Goal: Find specific page/section: Find specific page/section

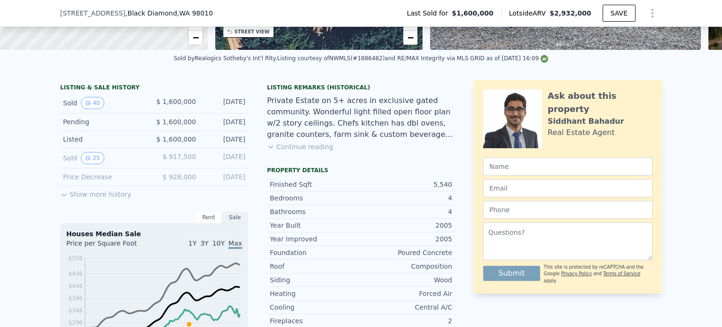
scroll to position [339, 0]
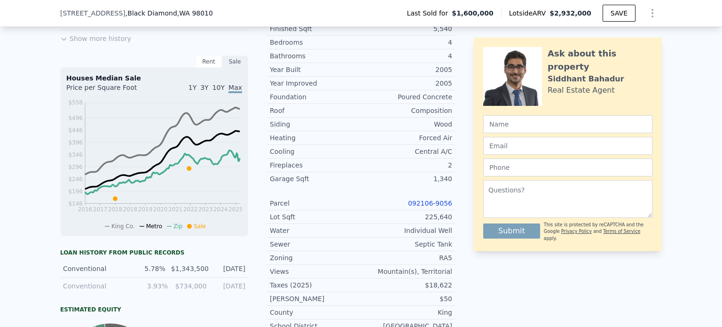
click at [440, 207] on link "092106-9056" at bounding box center [430, 203] width 44 height 8
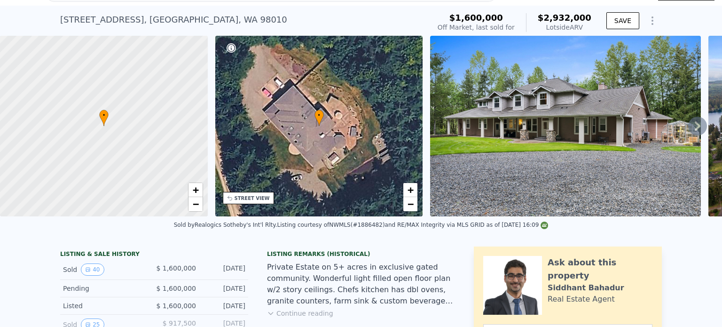
scroll to position [0, 0]
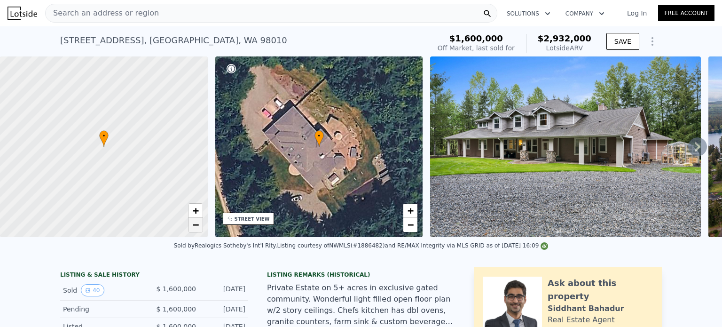
click at [195, 227] on span "−" at bounding box center [195, 225] width 6 height 12
click at [195, 206] on span "+" at bounding box center [195, 211] width 6 height 12
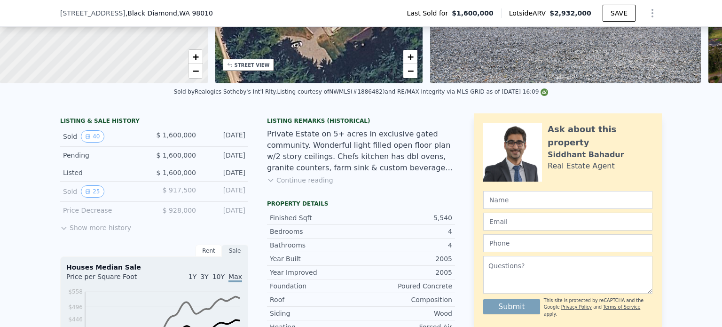
scroll to position [3, 0]
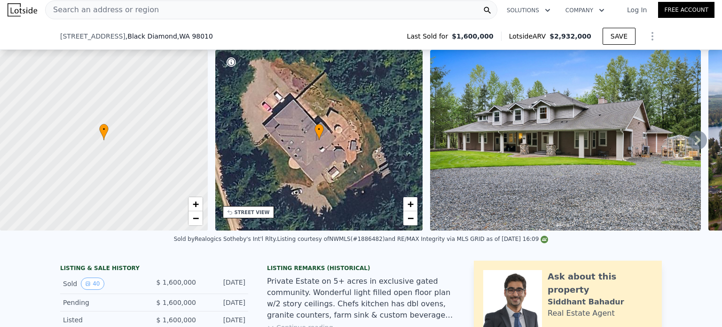
click at [215, 7] on div "Search an address or region" at bounding box center [271, 9] width 452 height 19
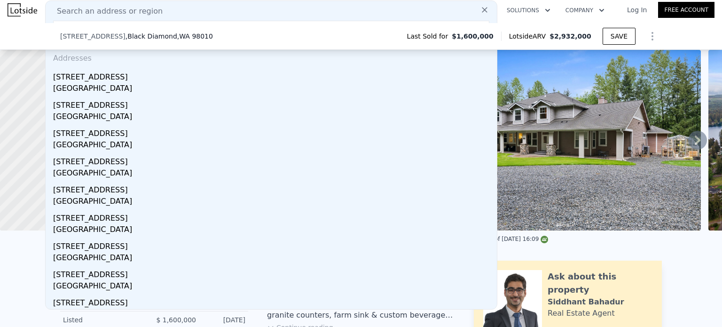
type input "[STREET_ADDRESS]"
click at [476, 16] on button at bounding box center [484, 9] width 17 height 19
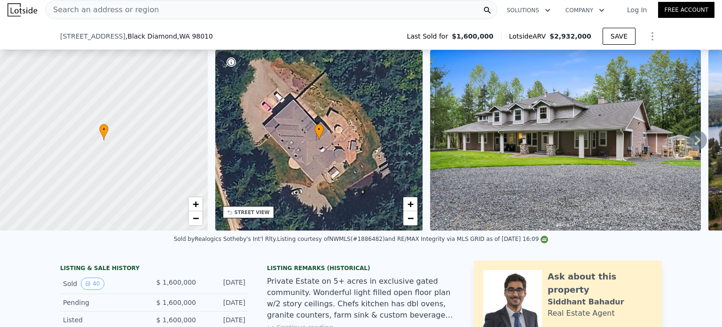
click at [202, 11] on div "Search an address or region" at bounding box center [271, 9] width 452 height 19
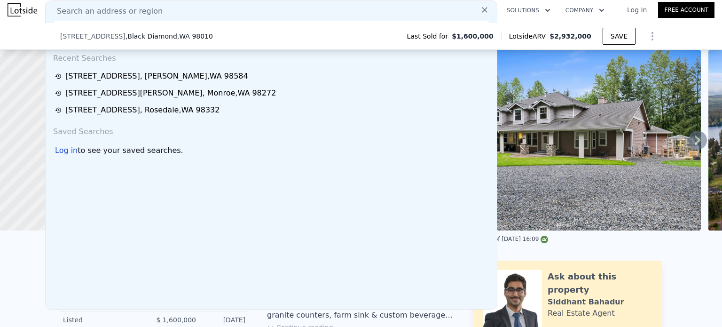
click at [300, 16] on div "Search an address or region" at bounding box center [271, 11] width 444 height 11
click at [289, 10] on div "Search an address or region" at bounding box center [271, 11] width 444 height 11
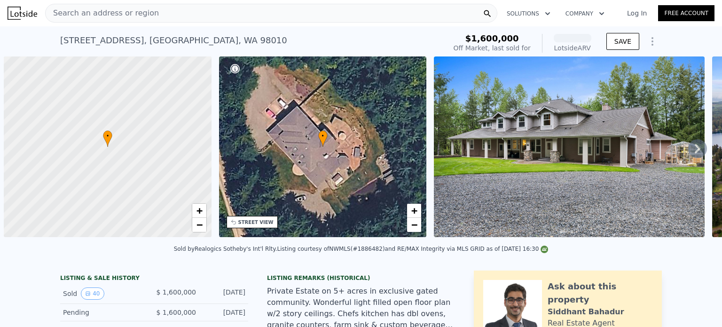
scroll to position [0, 4]
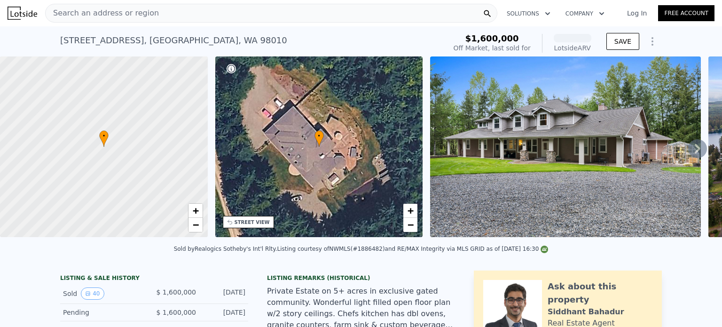
click at [205, 9] on div "Search an address or region" at bounding box center [271, 13] width 452 height 19
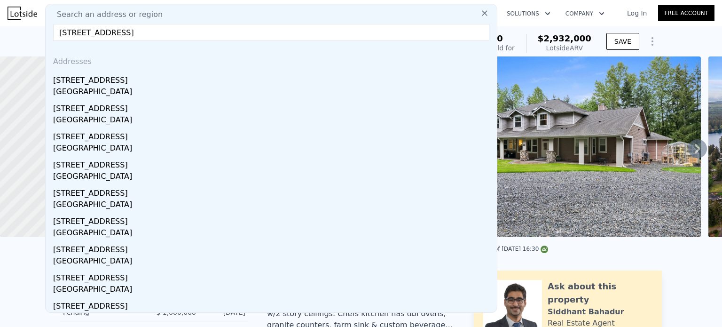
type input "[STREET_ADDRESS]"
